Goal: Information Seeking & Learning: Check status

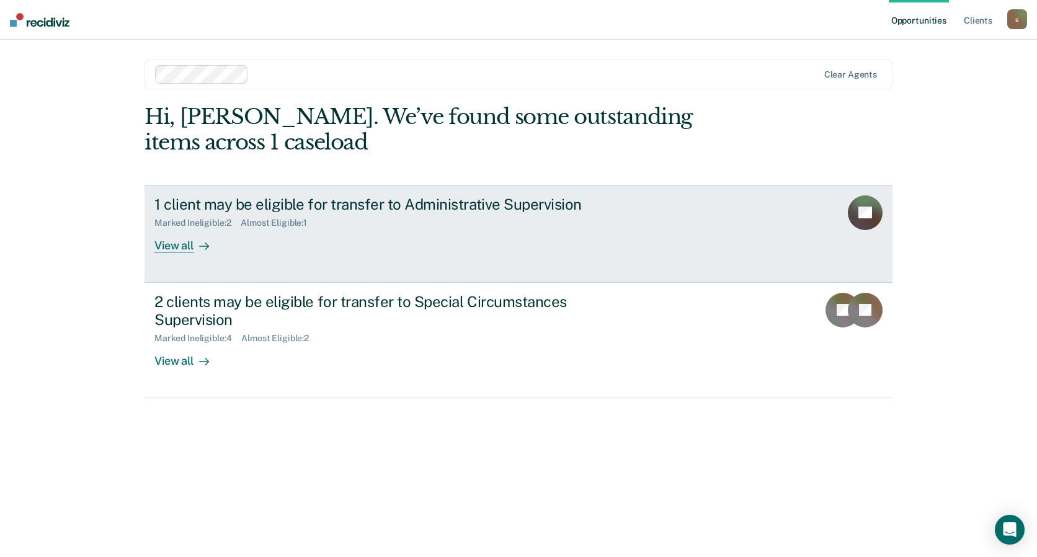
click at [388, 228] on div "Marked Ineligible : 2 Almost Eligible : 1" at bounding box center [371, 221] width 435 height 16
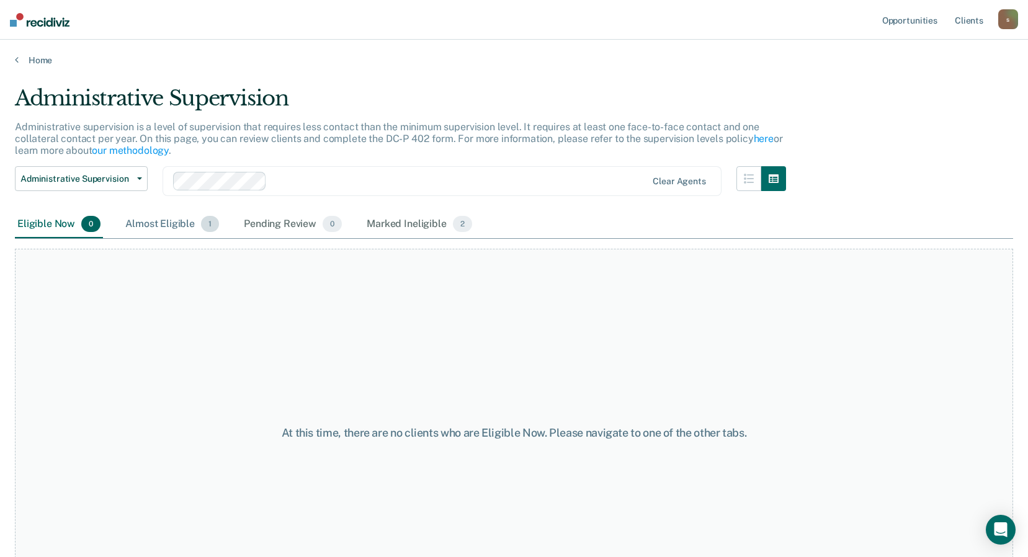
click at [185, 224] on div "Almost Eligible 1" at bounding box center [172, 224] width 99 height 27
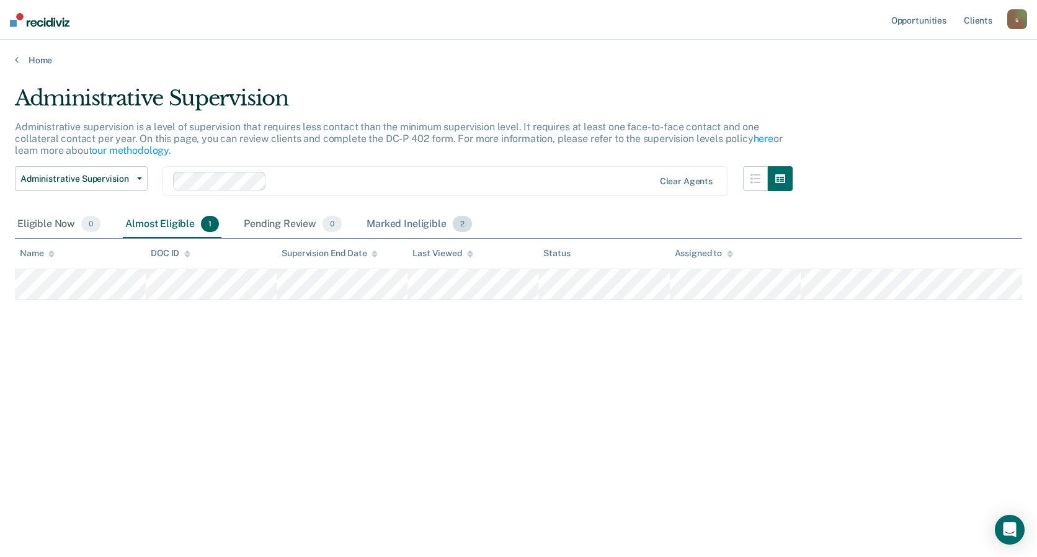
click at [404, 228] on div "Marked Ineligible 2" at bounding box center [419, 224] width 110 height 27
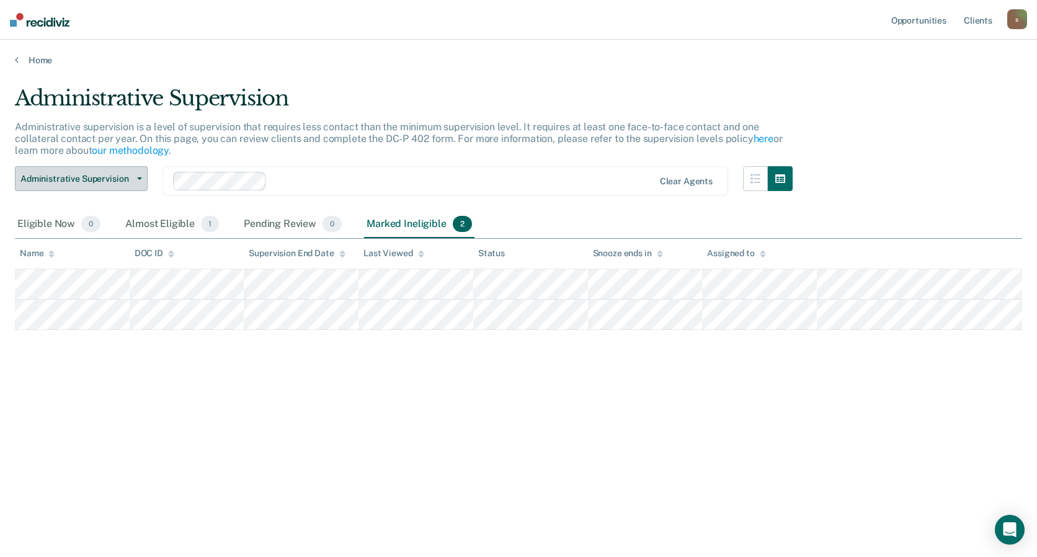
click at [79, 190] on button "Administrative Supervision" at bounding box center [81, 178] width 133 height 25
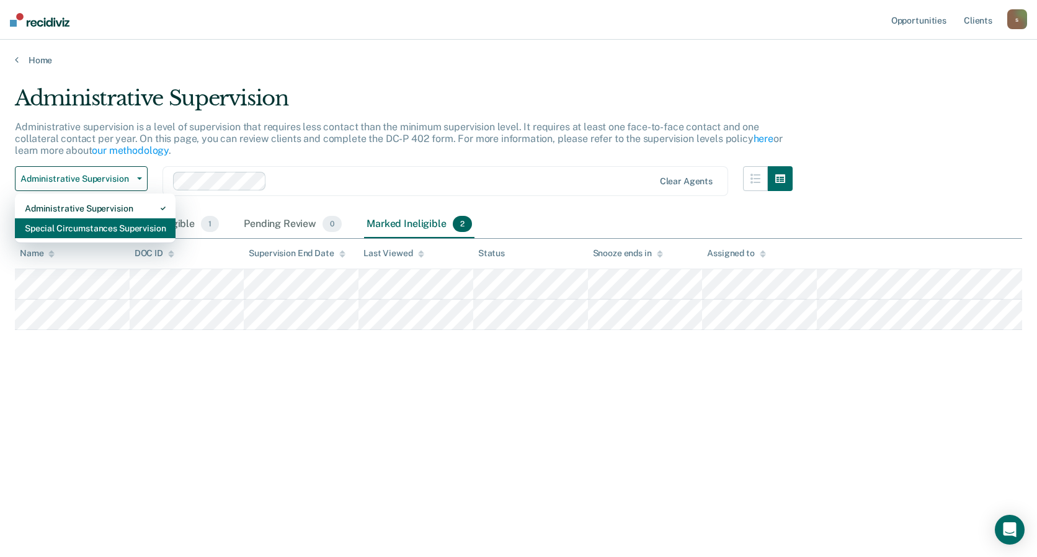
click at [87, 228] on div "Special Circumstances Supervision" at bounding box center [95, 228] width 141 height 20
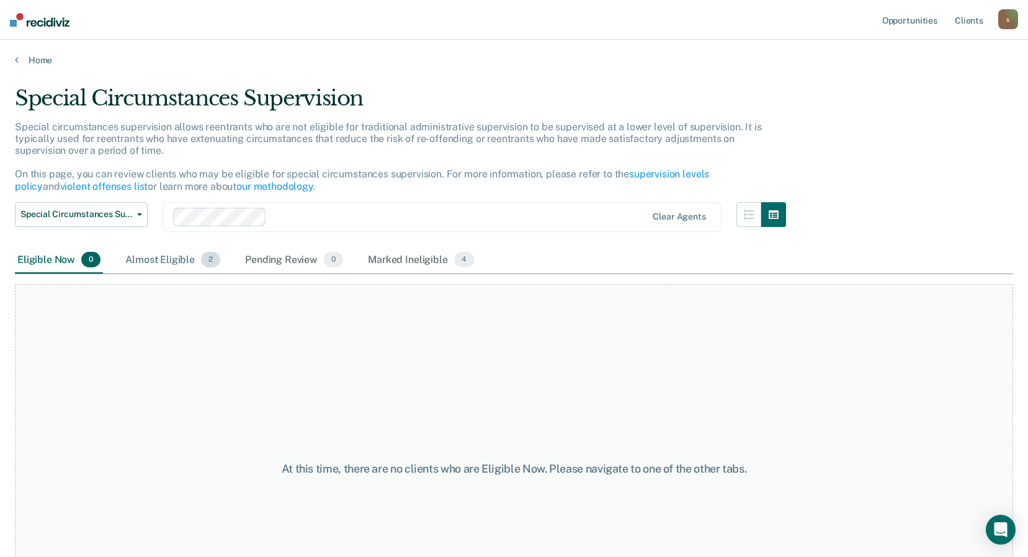
click at [188, 257] on div "Almost Eligible 2" at bounding box center [173, 260] width 100 height 27
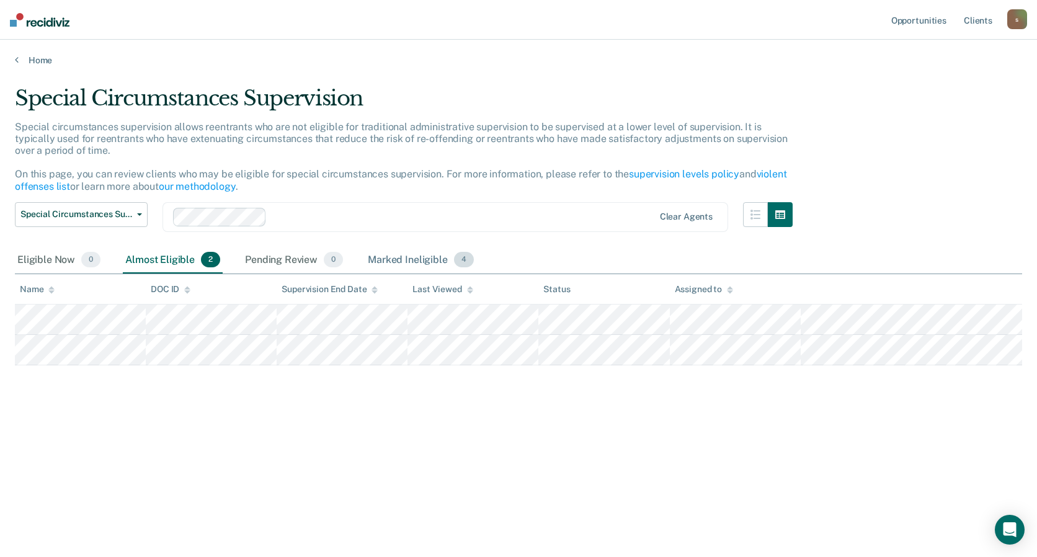
click at [424, 259] on div "Marked Ineligible 4" at bounding box center [420, 260] width 111 height 27
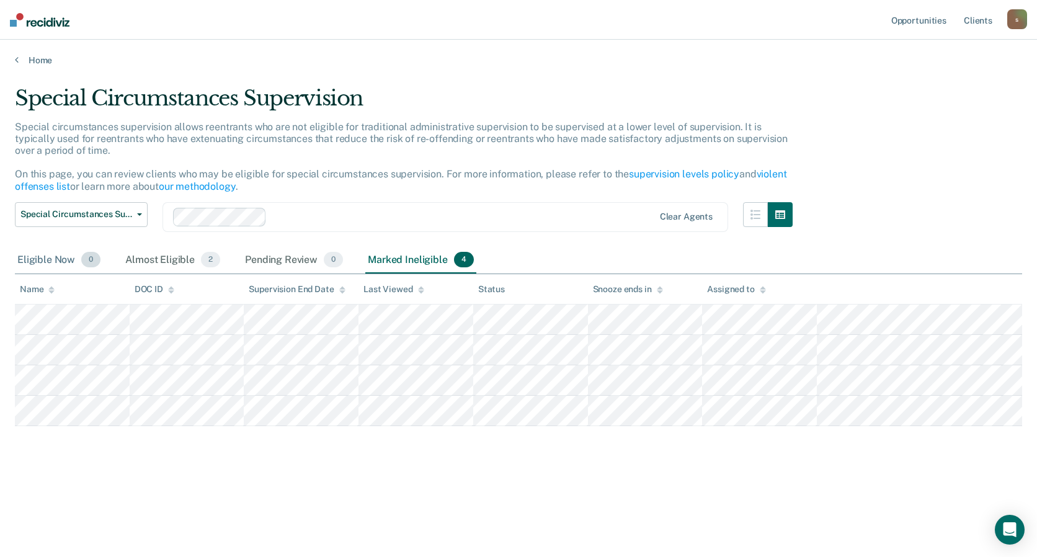
click at [40, 257] on div "Eligible Now 0" at bounding box center [59, 260] width 88 height 27
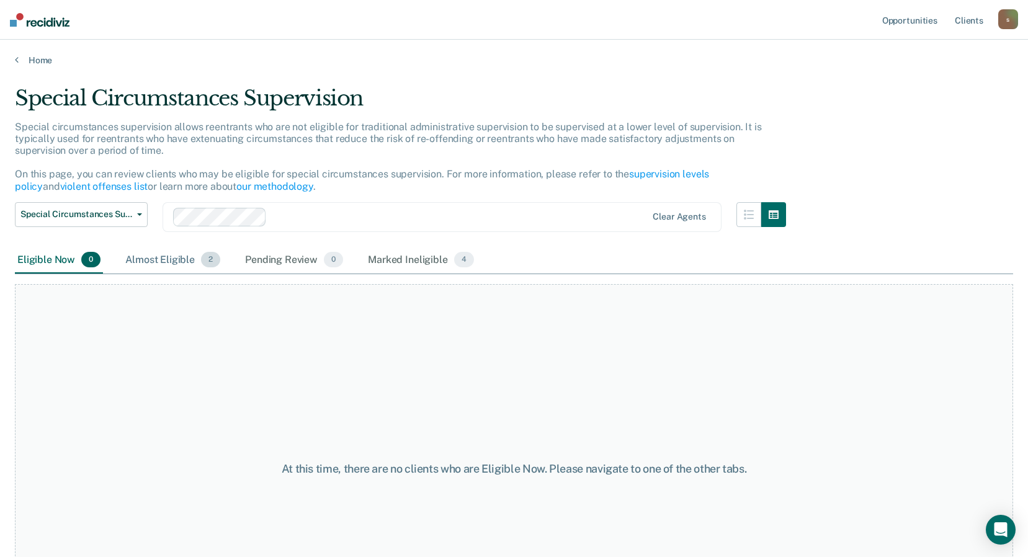
click at [146, 253] on div "Almost Eligible 2" at bounding box center [173, 260] width 100 height 27
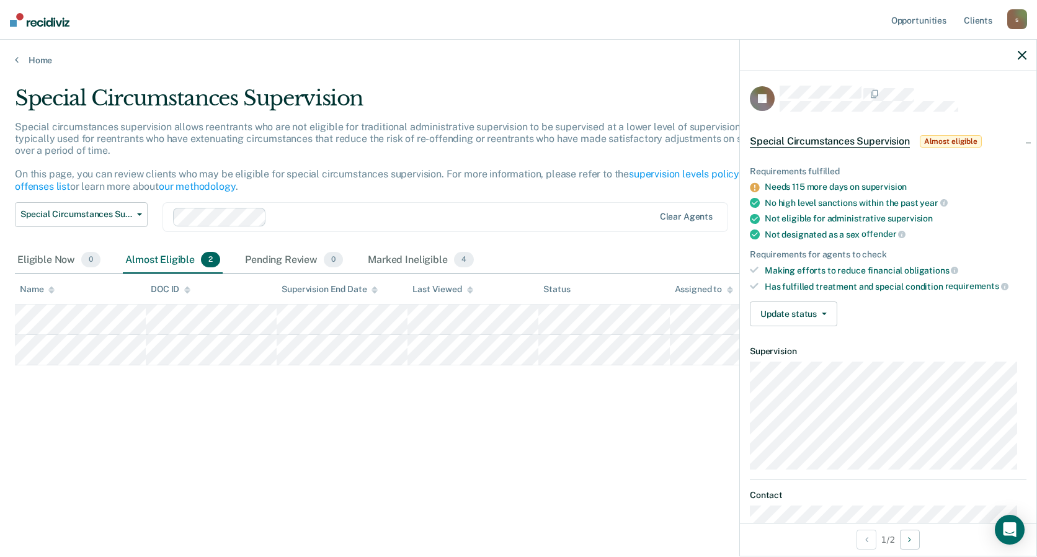
click at [629, 412] on div "Special Circumstances Supervision Special circumstances supervision allows reen…" at bounding box center [518, 275] width 1007 height 378
